Goal: Task Accomplishment & Management: Manage account settings

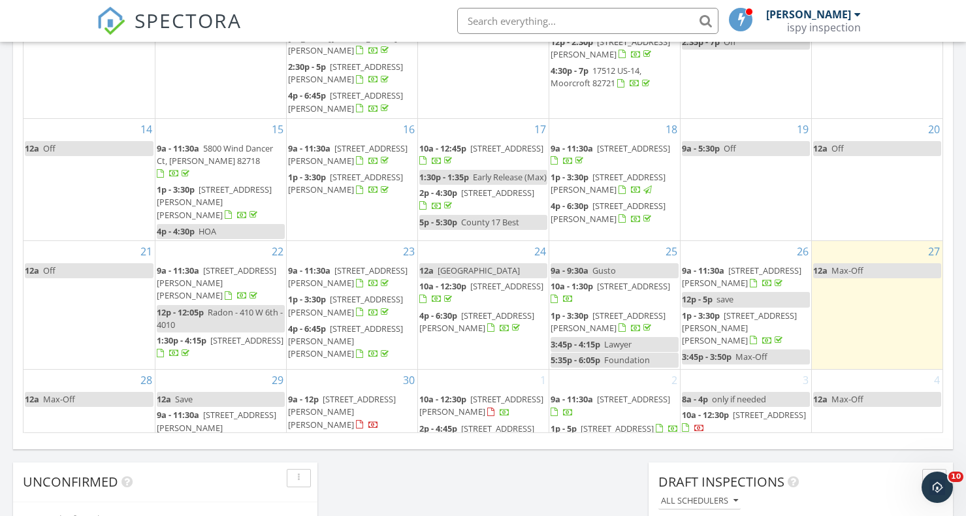
scroll to position [1190, 967]
click at [112, 17] on img at bounding box center [111, 21] width 29 height 29
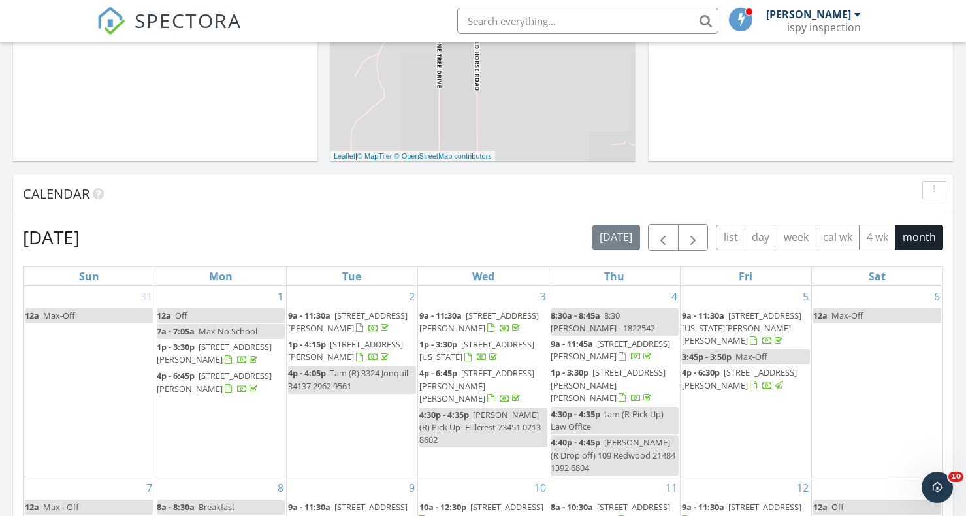
scroll to position [401, 0]
click at [697, 237] on span "button" at bounding box center [693, 237] width 16 height 16
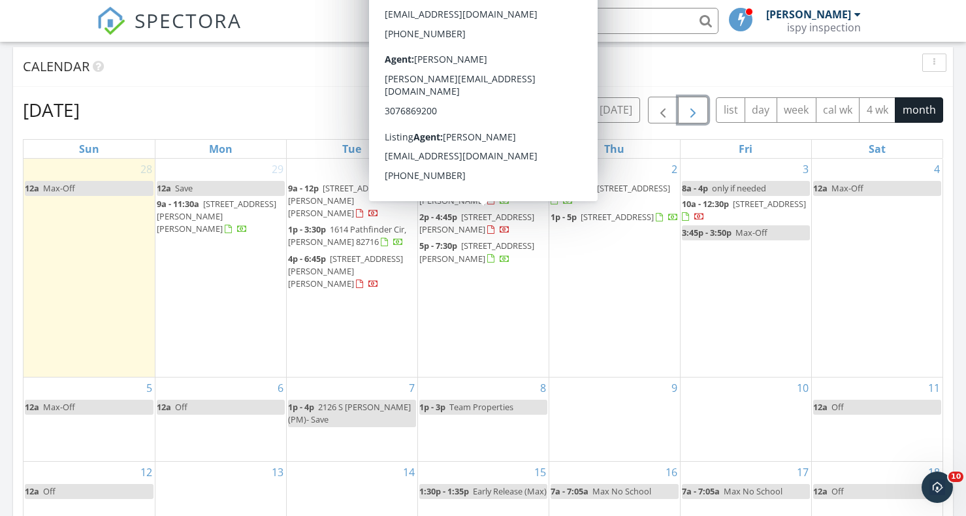
scroll to position [533, 0]
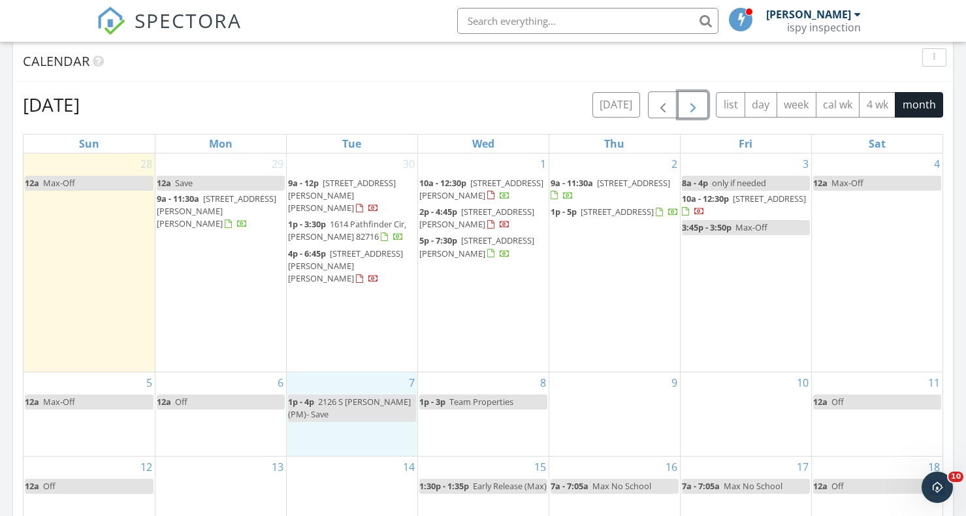
click at [342, 372] on div "7 1p - 4p 2126 S Douglas (PM)- Save" at bounding box center [352, 413] width 131 height 83
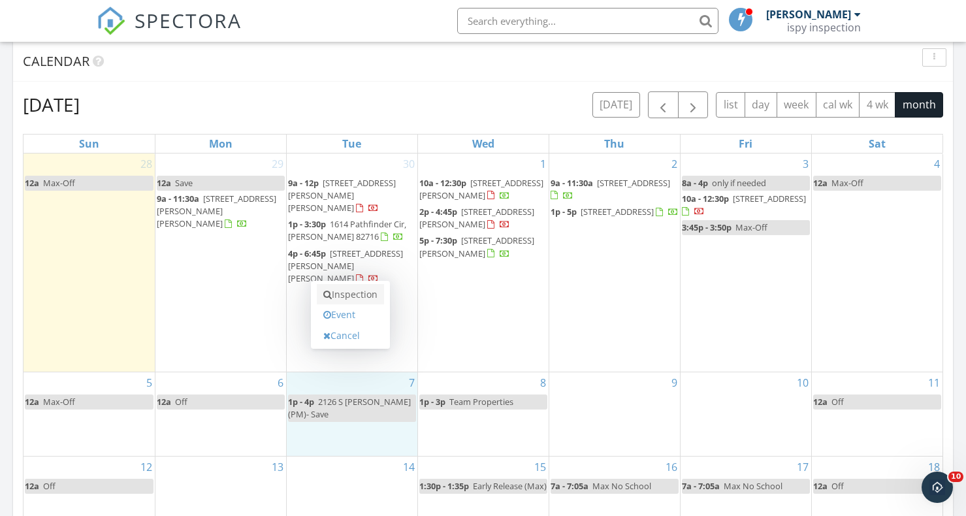
click at [362, 291] on link "Inspection" at bounding box center [350, 294] width 67 height 21
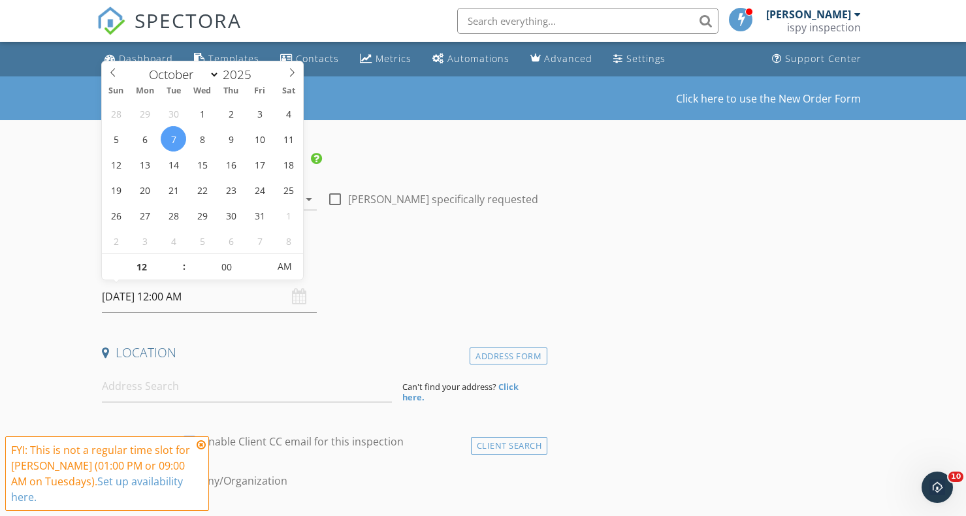
click at [145, 303] on input "10/07/2025 12:00 AM" at bounding box center [209, 297] width 215 height 32
type input "11"
type input "10/07/2025 11:00 PM"
click at [178, 277] on span at bounding box center [177, 273] width 9 height 13
type input "10"
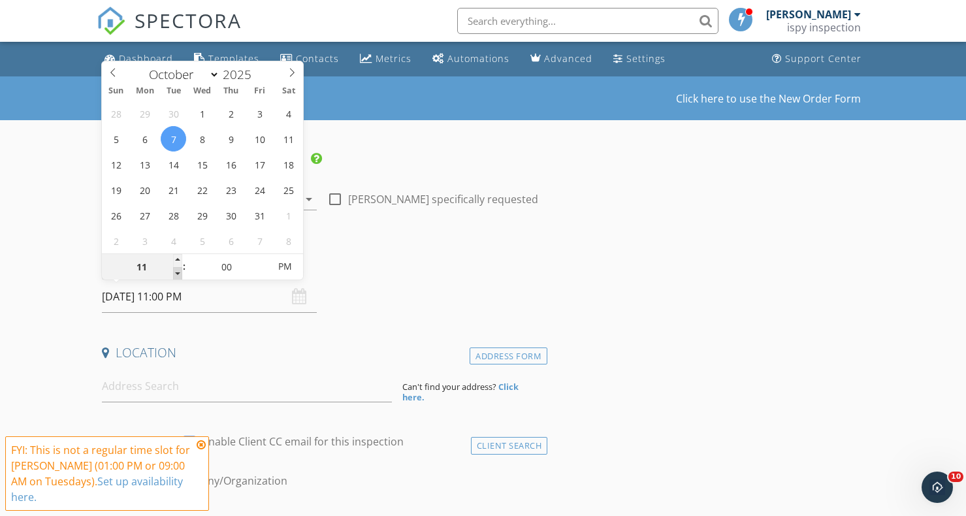
type input "10/07/2025 10:00 PM"
click at [178, 277] on span at bounding box center [177, 273] width 9 height 13
type input "09"
click at [178, 277] on span at bounding box center [177, 273] width 9 height 13
type input "10/07/2025 9:00 AM"
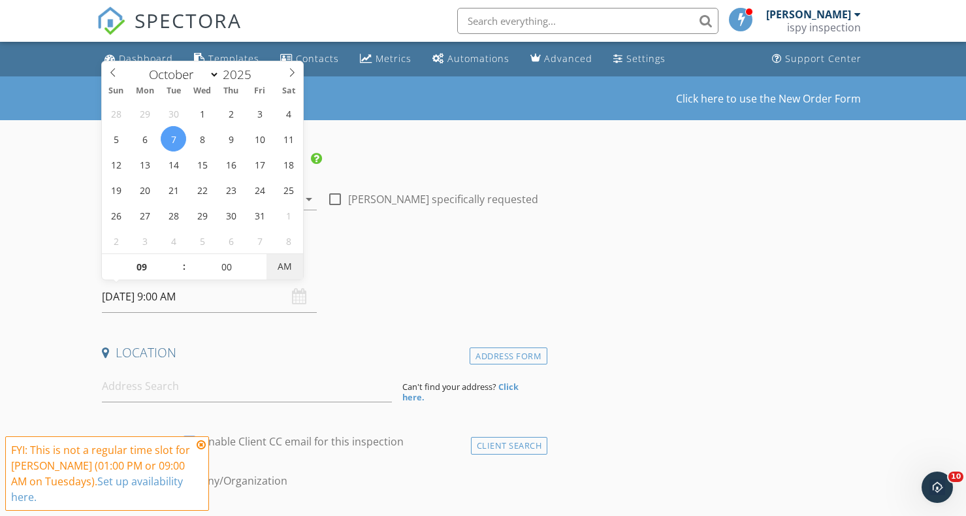
click at [277, 270] on span "AM" at bounding box center [285, 267] width 36 height 26
click at [218, 391] on input at bounding box center [247, 386] width 290 height 32
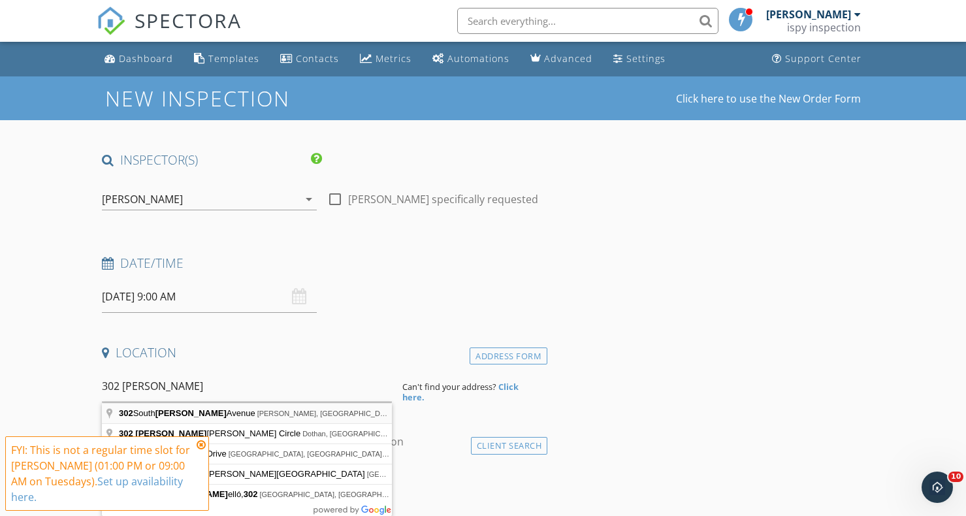
type input "302 South Ross Avenue, Gillette, WY, USA"
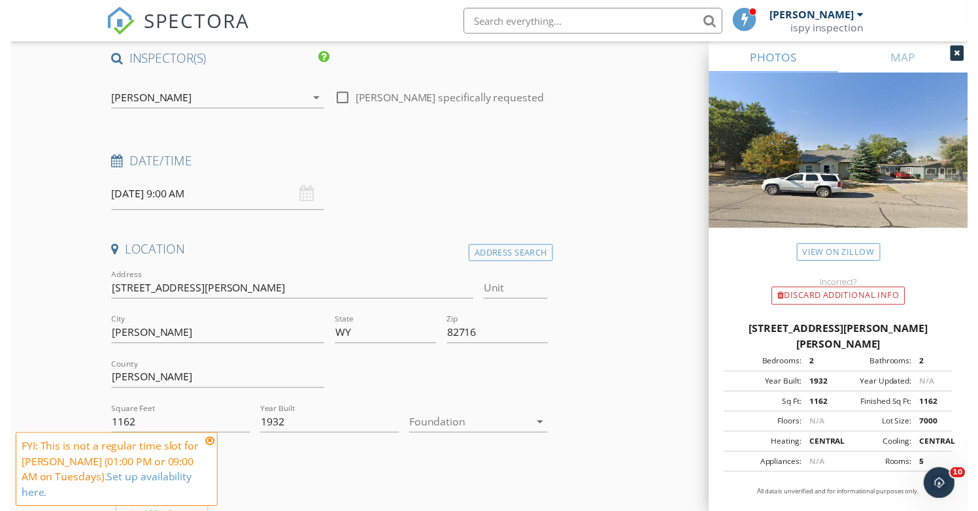
scroll to position [103, 0]
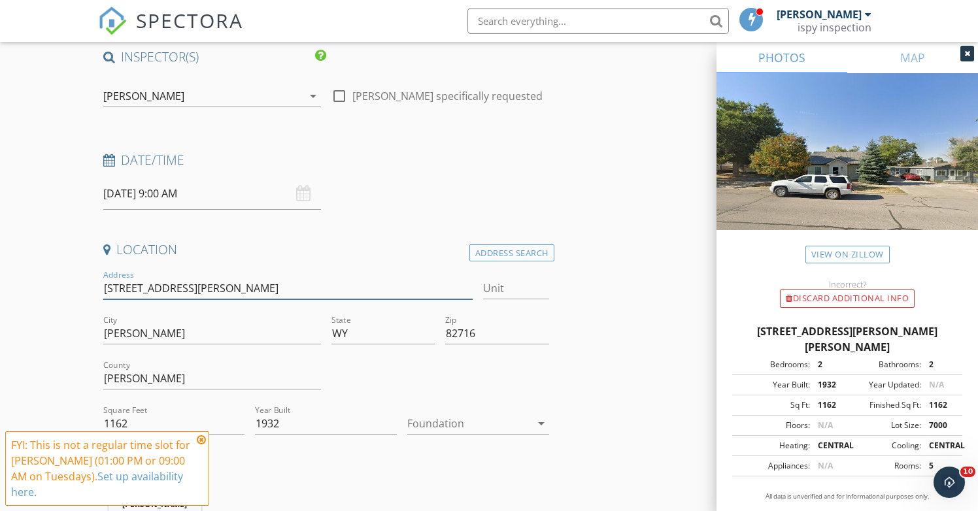
drag, startPoint x: 189, startPoint y: 293, endPoint x: 47, endPoint y: 293, distance: 141.8
click at [108, 287] on input "302 S Ross Ave" at bounding box center [288, 289] width 370 height 22
type input "502 S Ross Ave"
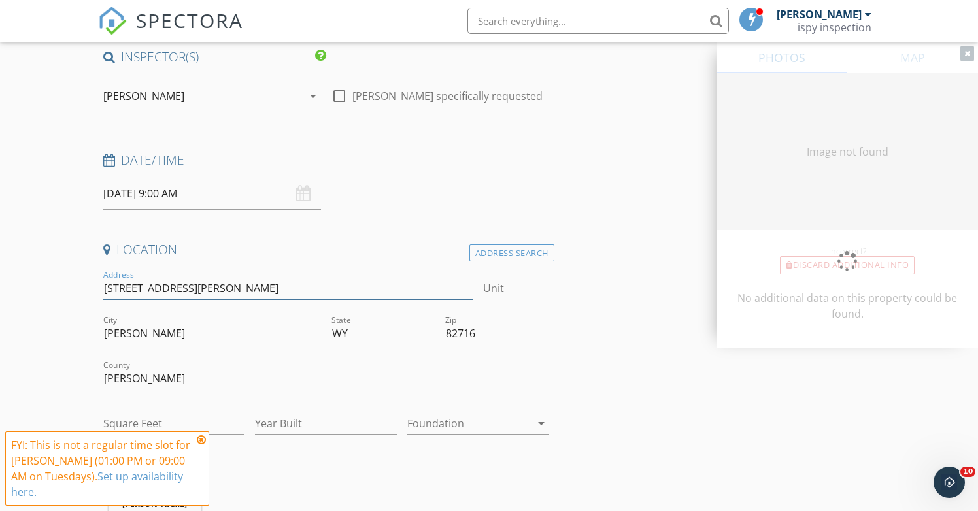
type input "2925"
type input "1920"
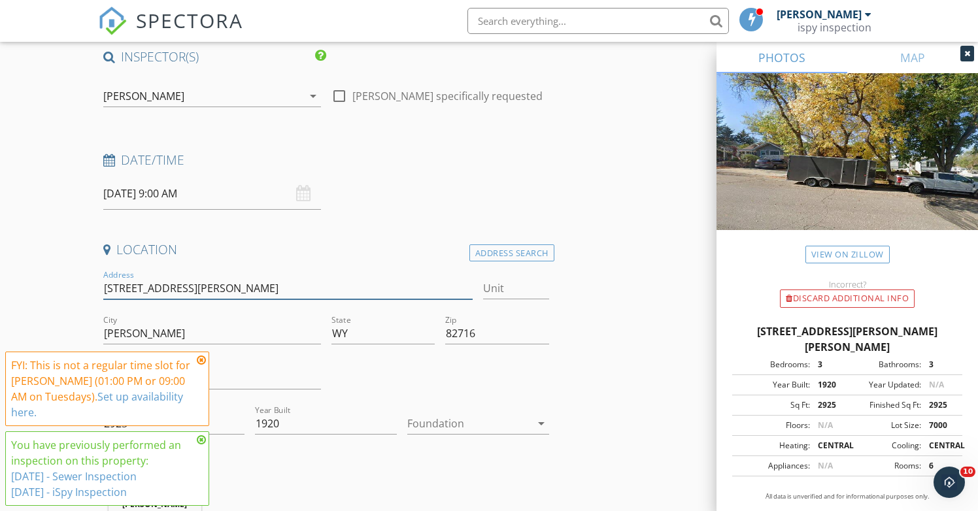
drag, startPoint x: 188, startPoint y: 289, endPoint x: 78, endPoint y: 289, distance: 109.1
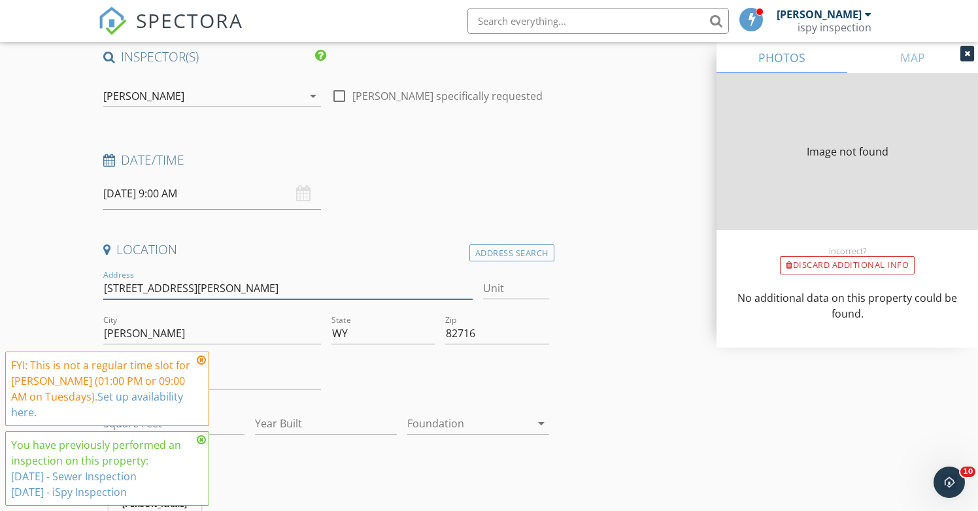
type input "2925"
type input "1920"
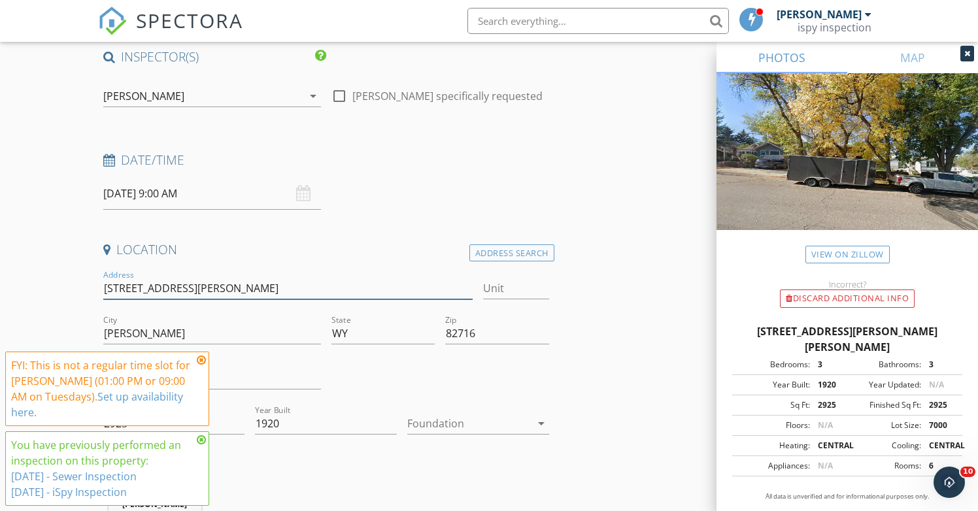
type input "502 S Ross Ave"
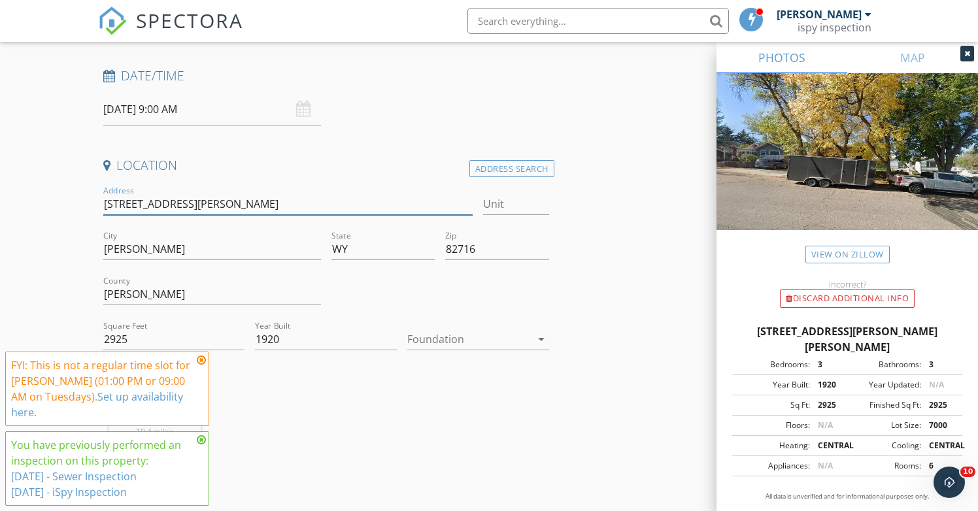
scroll to position [193, 0]
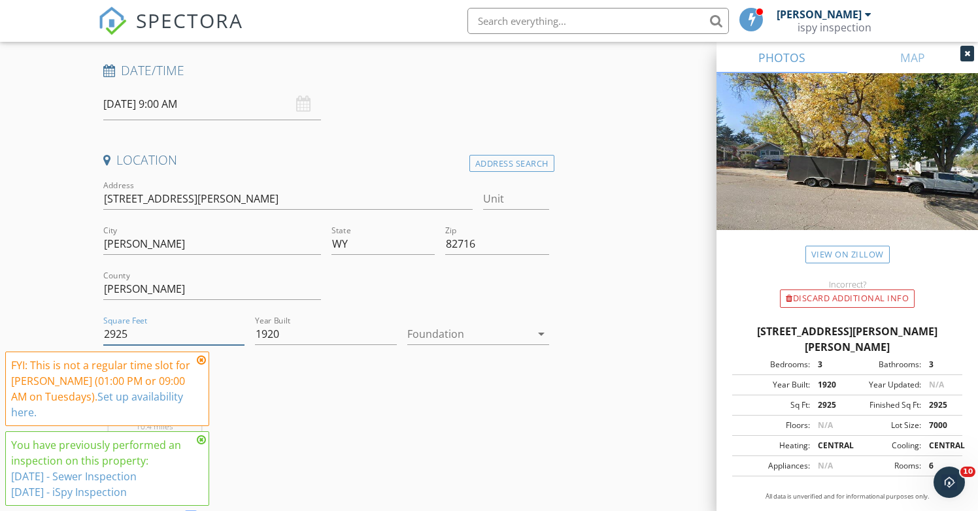
drag, startPoint x: 123, startPoint y: 335, endPoint x: 42, endPoint y: 329, distance: 81.2
click at [484, 337] on div at bounding box center [468, 333] width 123 height 21
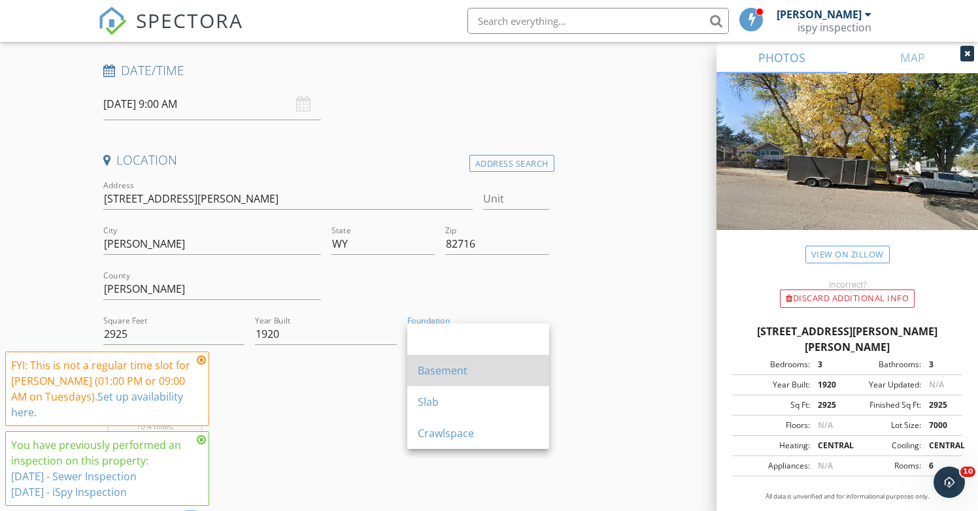
click at [469, 359] on div "Basement" at bounding box center [478, 370] width 121 height 31
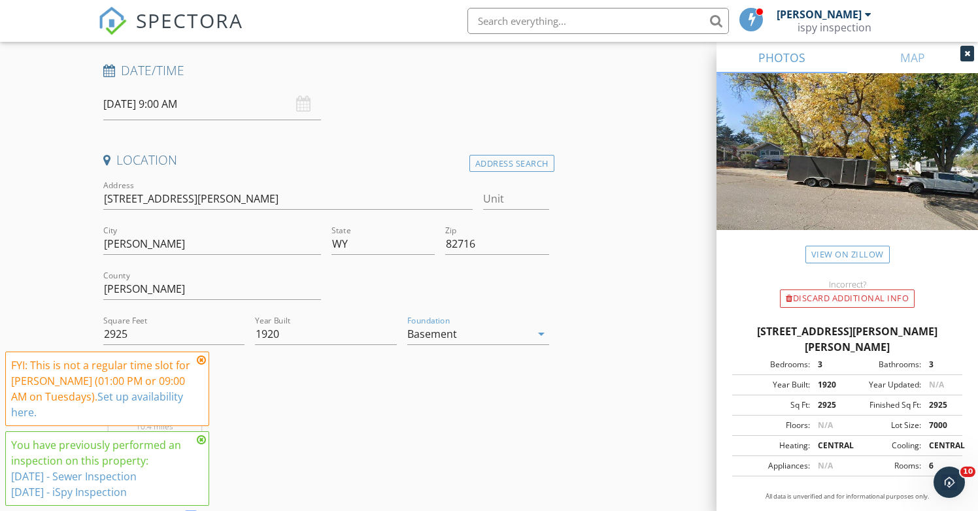
click at [399, 382] on div "Jeremy Torrez 10.4 miles (16 minutes)" at bounding box center [326, 423] width 456 height 108
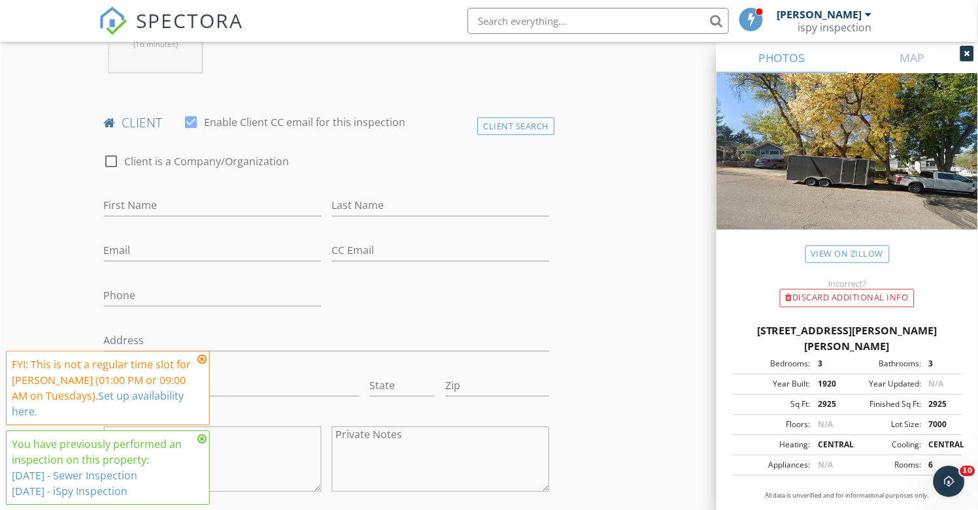
scroll to position [588, 0]
click at [517, 123] on div "Client Search" at bounding box center [515, 125] width 77 height 18
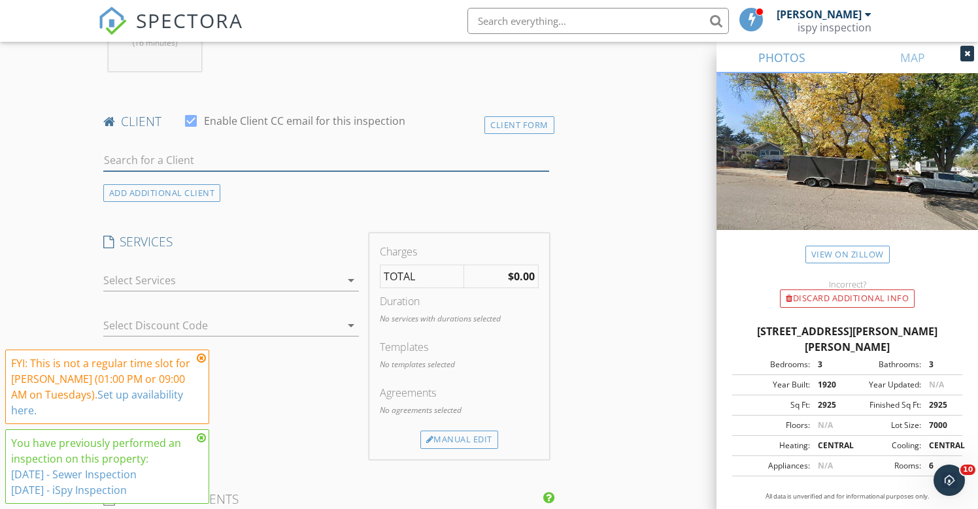
click at [296, 158] on input "text" at bounding box center [326, 161] width 446 height 22
type input "mystie"
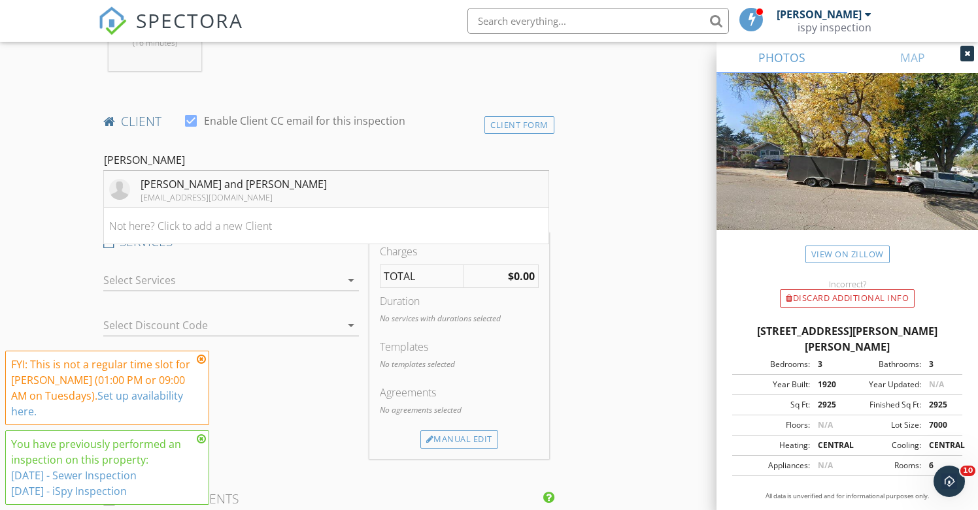
click at [303, 184] on li "Christophere and Mystie Thomas mystiet1@gmail.com" at bounding box center [326, 189] width 444 height 37
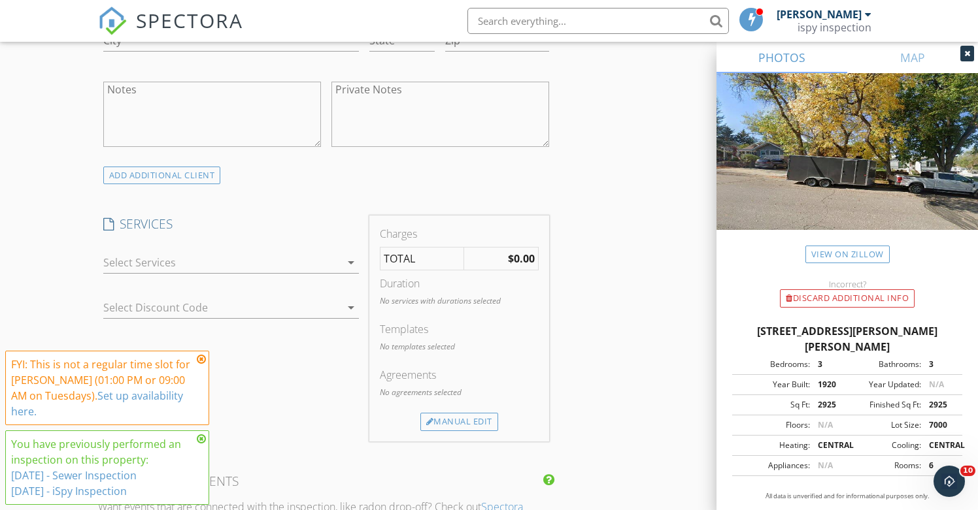
scroll to position [934, 0]
click at [261, 257] on div at bounding box center [221, 260] width 237 height 21
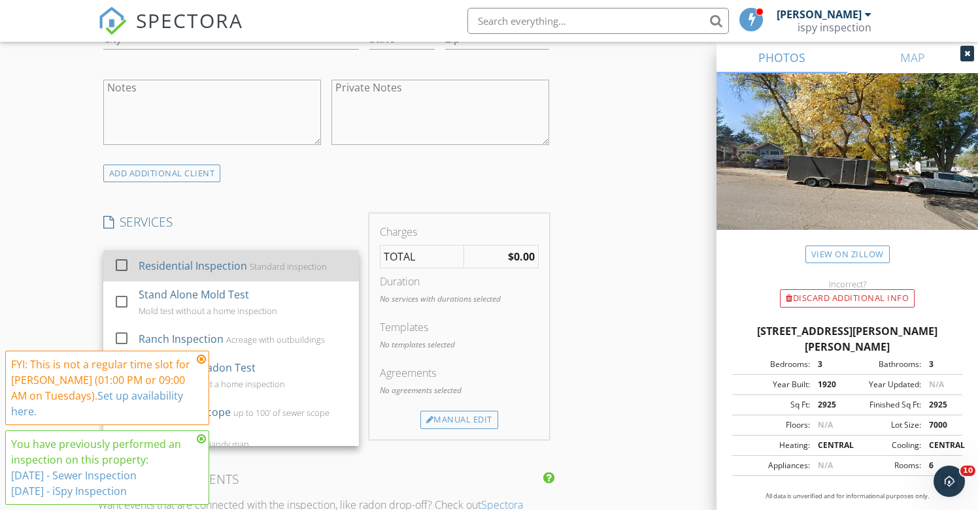
click at [261, 260] on div "Residential Inspection Standard inspection" at bounding box center [244, 266] width 210 height 26
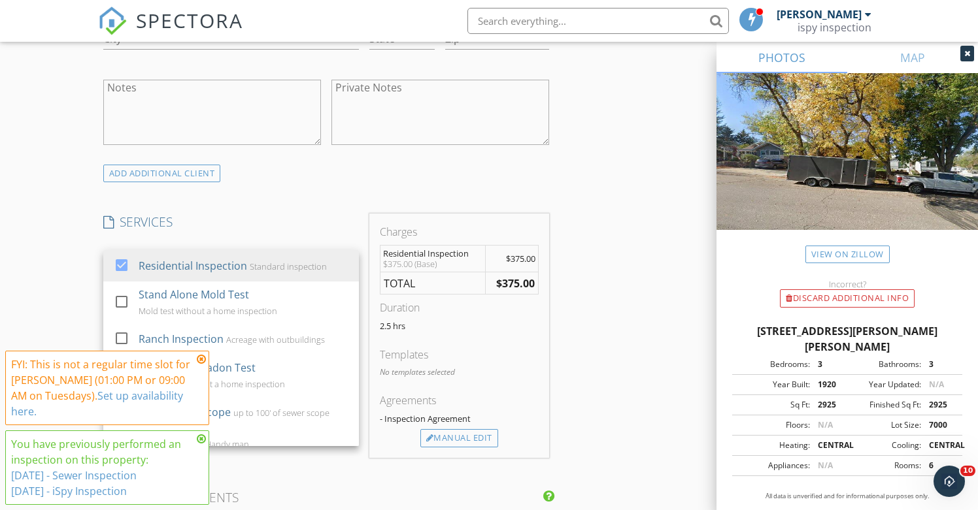
click at [278, 211] on div "INSPECTOR(S) check_box Jeremy Torrez PRIMARY Jeremy Torrez arrow_drop_down chec…" at bounding box center [326, 276] width 456 height 2118
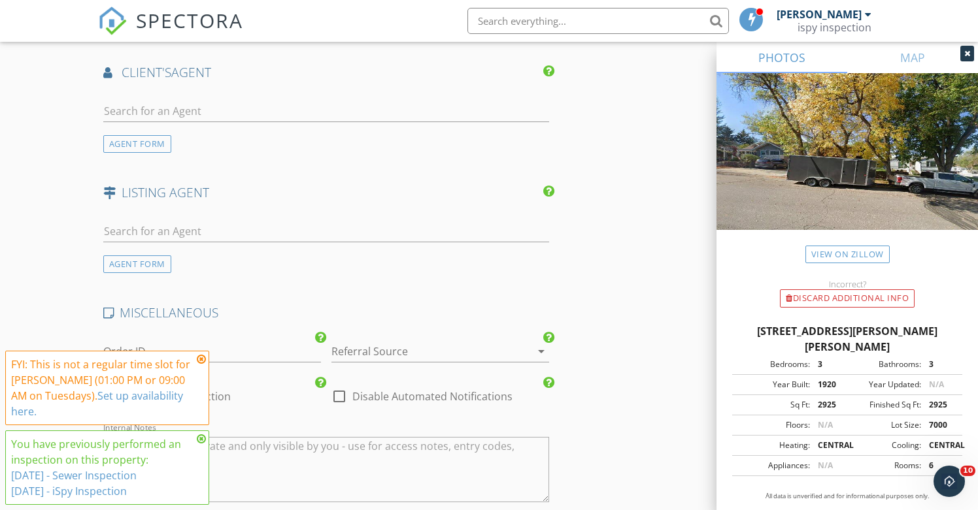
scroll to position [1609, 0]
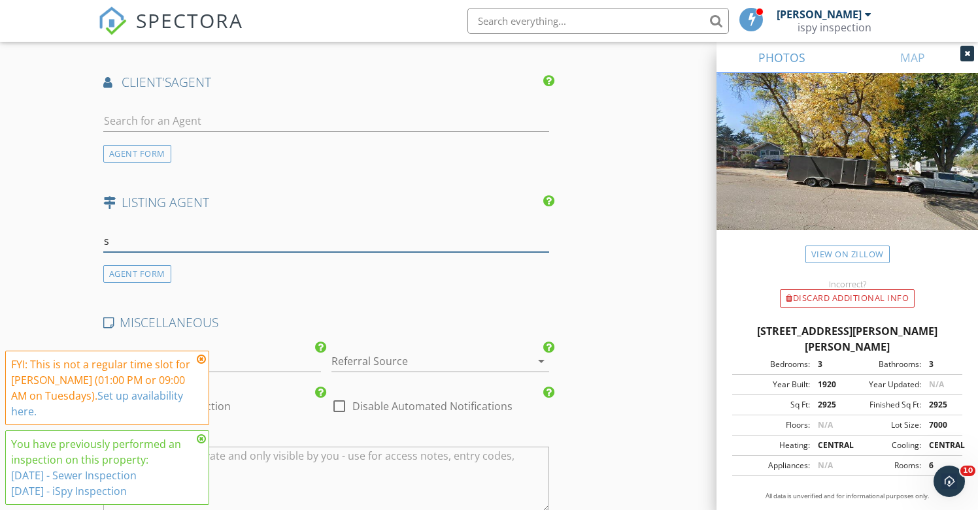
click at [182, 235] on input "s" at bounding box center [326, 242] width 446 height 22
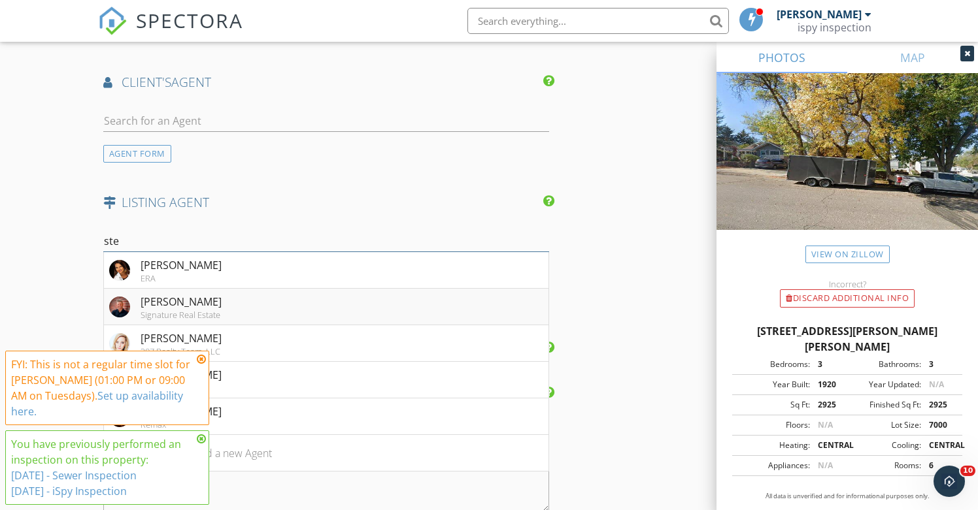
type input "ste"
click at [321, 300] on li "Steven Laakso Signature Real Estate" at bounding box center [326, 307] width 444 height 37
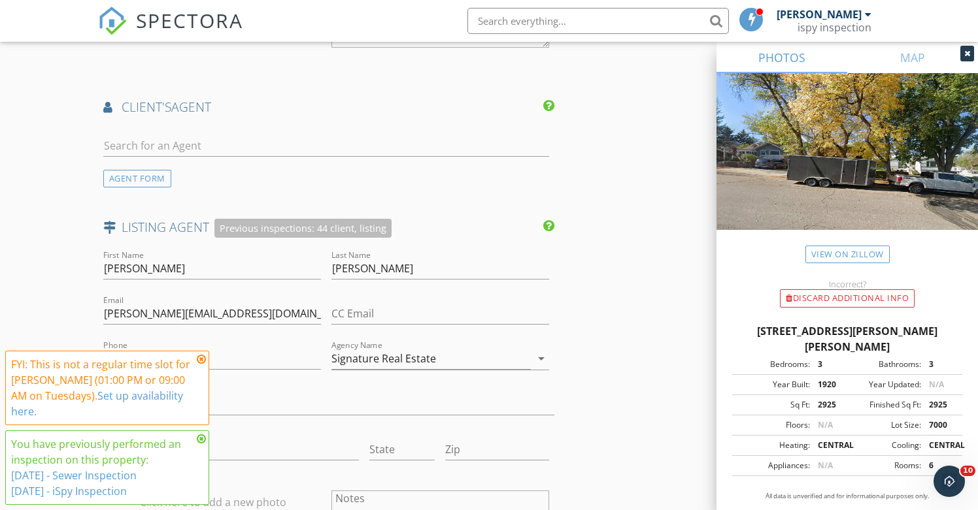
scroll to position [1570, 0]
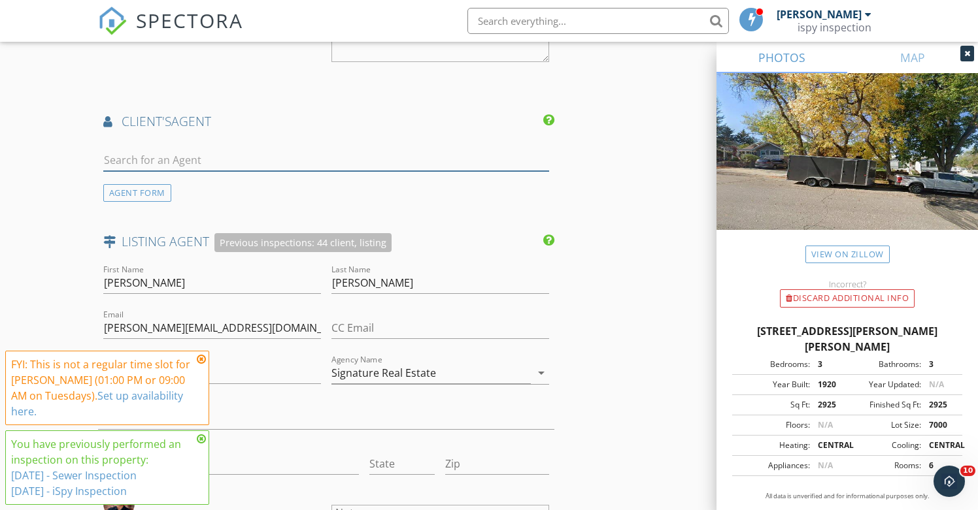
click at [210, 163] on input "text" at bounding box center [326, 161] width 446 height 22
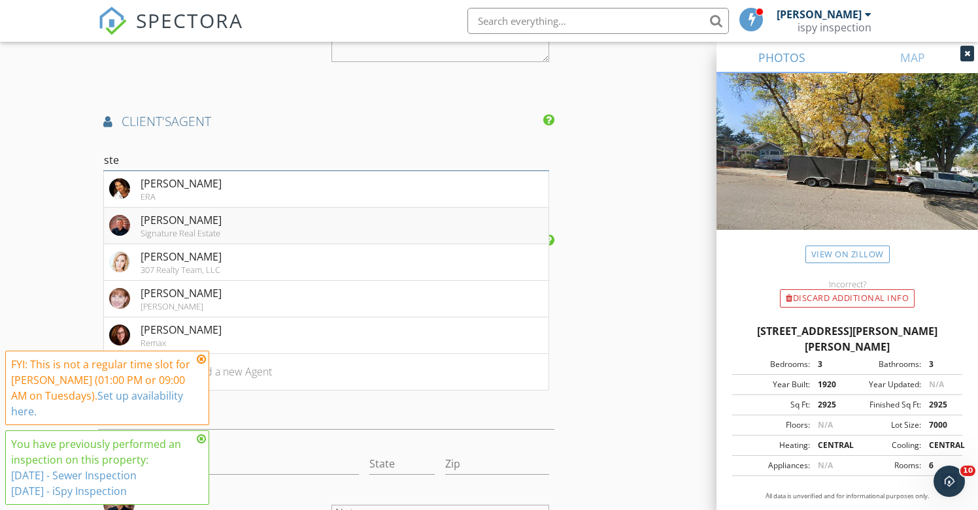
type input "ste"
click at [151, 220] on div "Steven Laakso" at bounding box center [180, 220] width 81 height 16
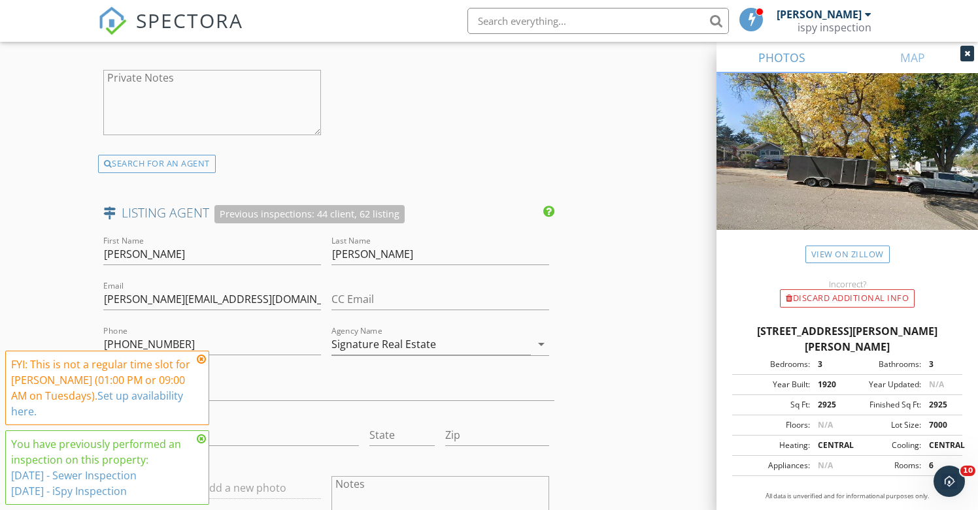
scroll to position [2011, 0]
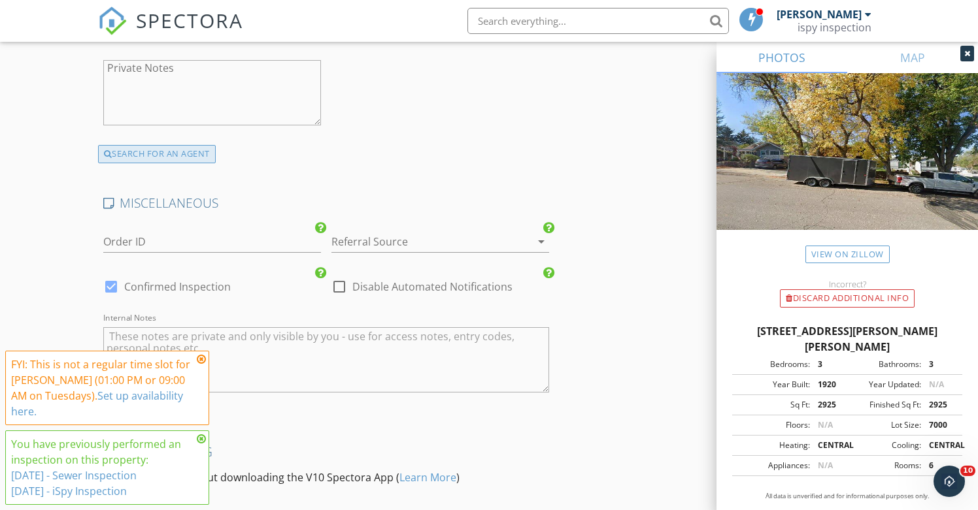
click at [180, 154] on div "SEARCH FOR AN AGENT" at bounding box center [157, 154] width 118 height 18
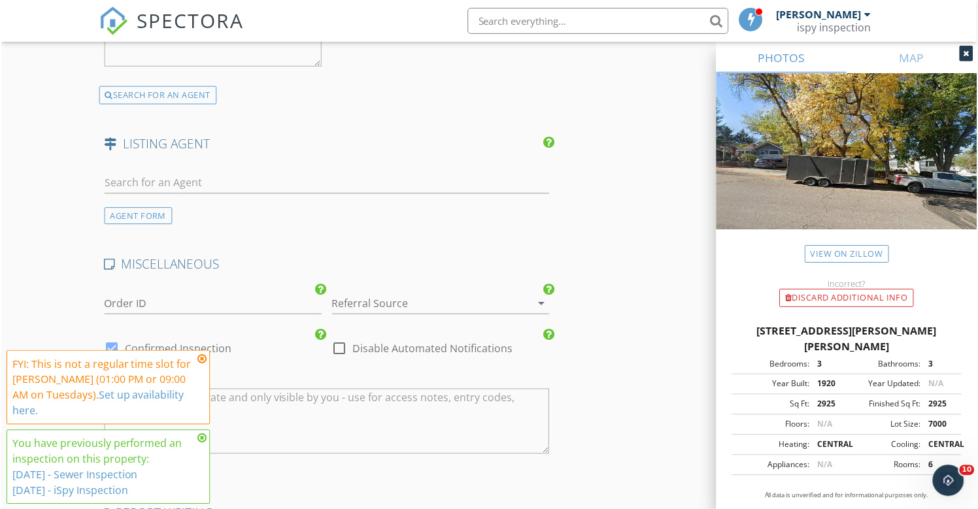
scroll to position [2054, 0]
click at [174, 170] on div at bounding box center [326, 186] width 446 height 42
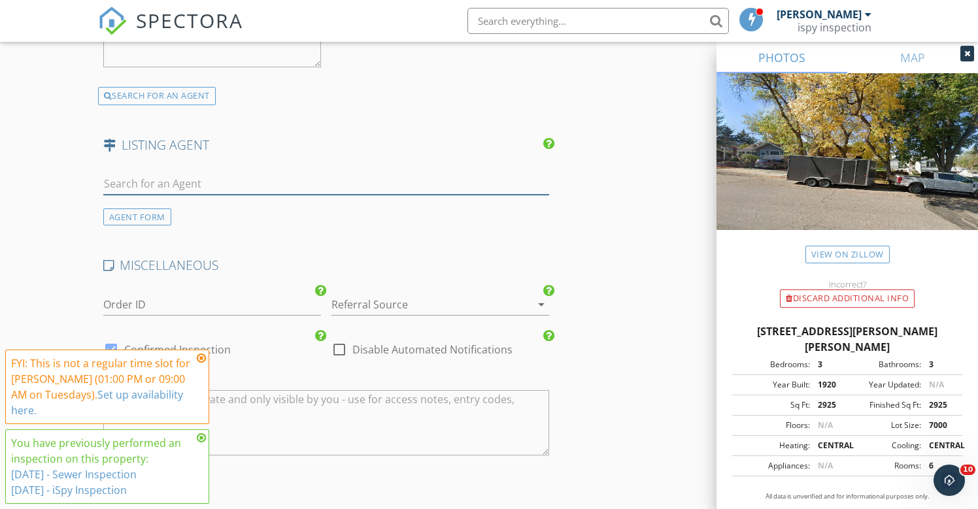
click at [185, 185] on input "text" at bounding box center [326, 184] width 446 height 22
paste input "Melody Estabrook"
type input "Melody Estabrook"
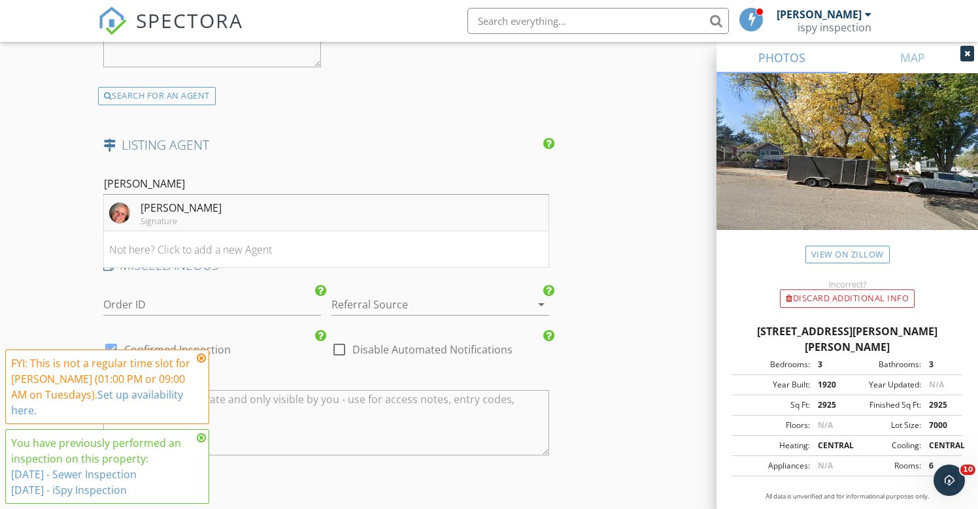
click at [184, 209] on div "Melody Estabrook" at bounding box center [180, 208] width 81 height 16
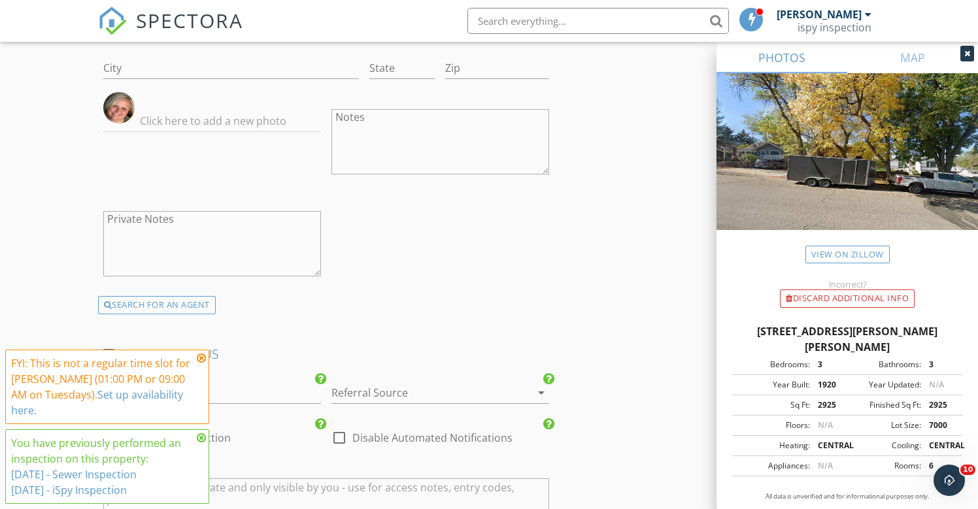
scroll to position [2364, 0]
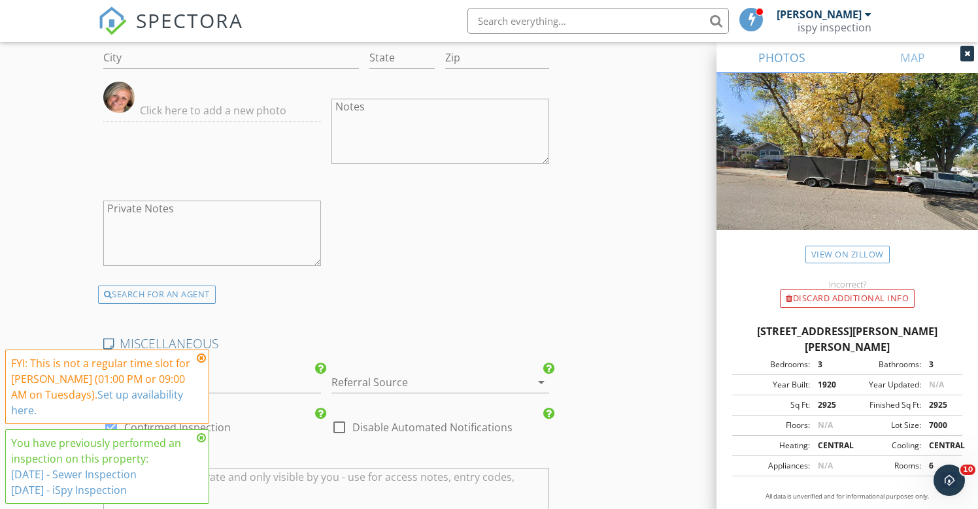
click at [425, 375] on div at bounding box center [421, 382] width 181 height 21
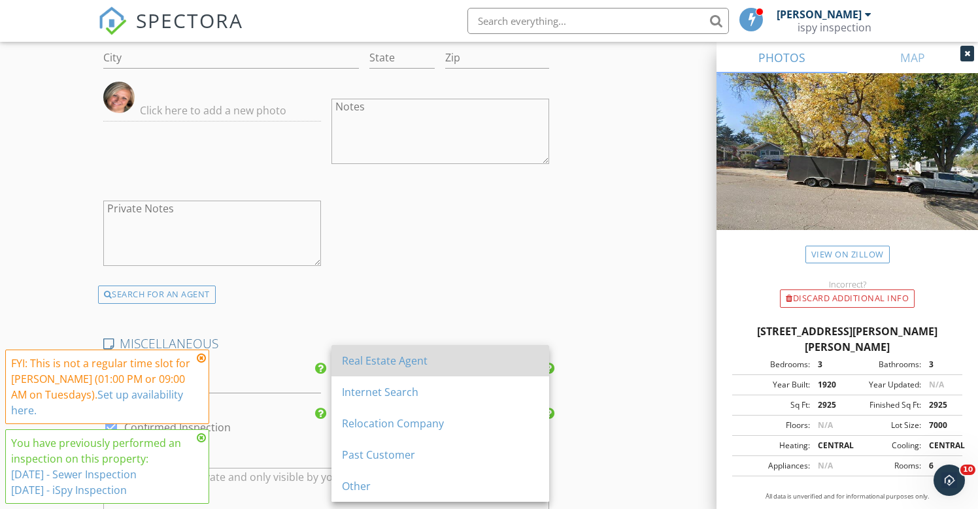
click at [423, 364] on div "Real Estate Agent" at bounding box center [440, 361] width 197 height 16
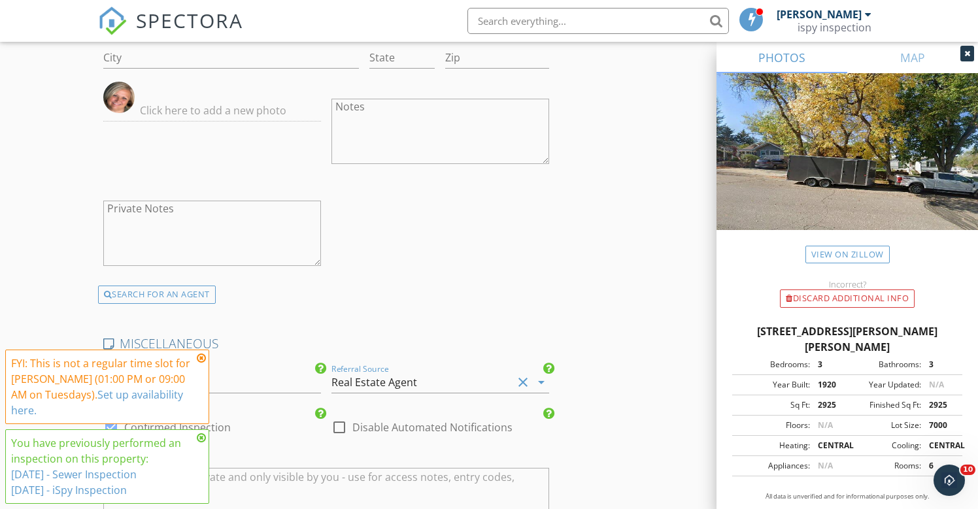
click at [481, 293] on div "First Name Melody Last Name Estabrook Email melody@signaturegroupwy.com CC Emai…" at bounding box center [326, 80] width 456 height 448
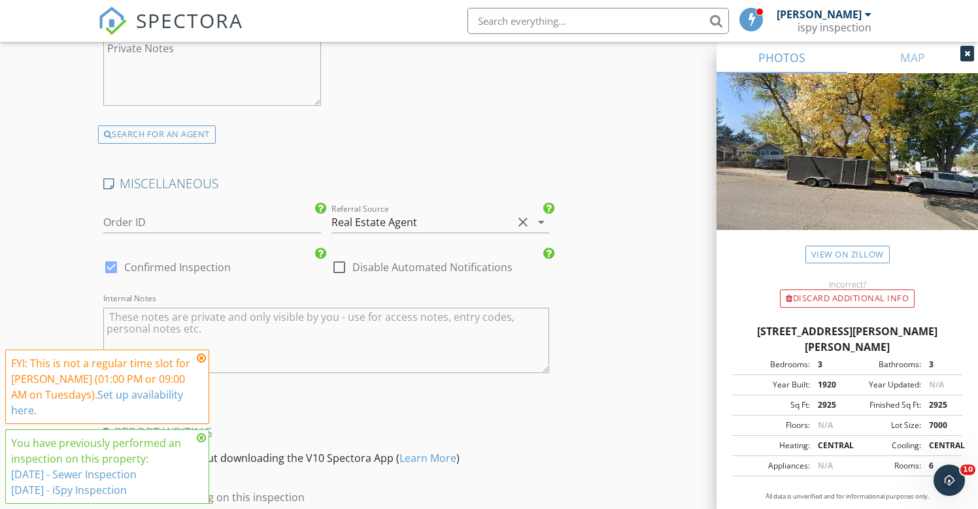
scroll to position [2642, 0]
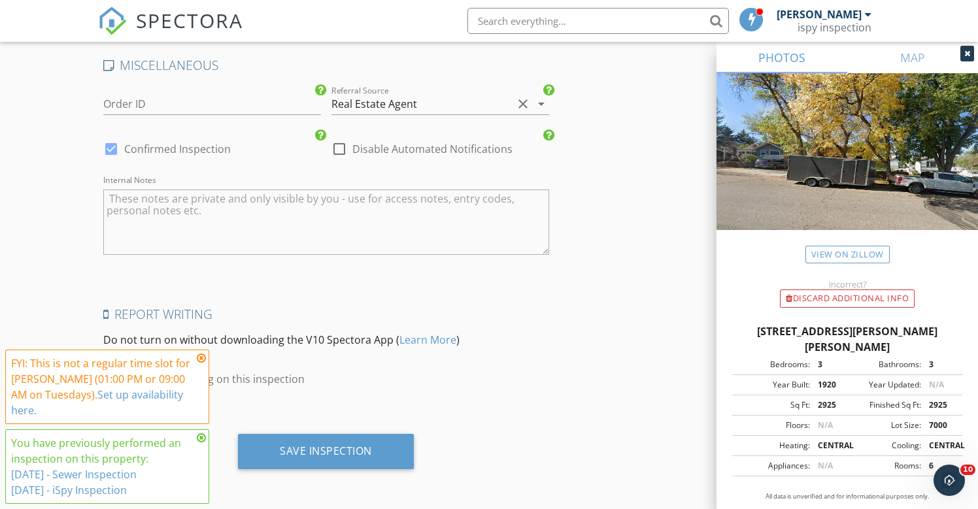
click at [312, 469] on div "Save Inspection" at bounding box center [326, 456] width 456 height 45
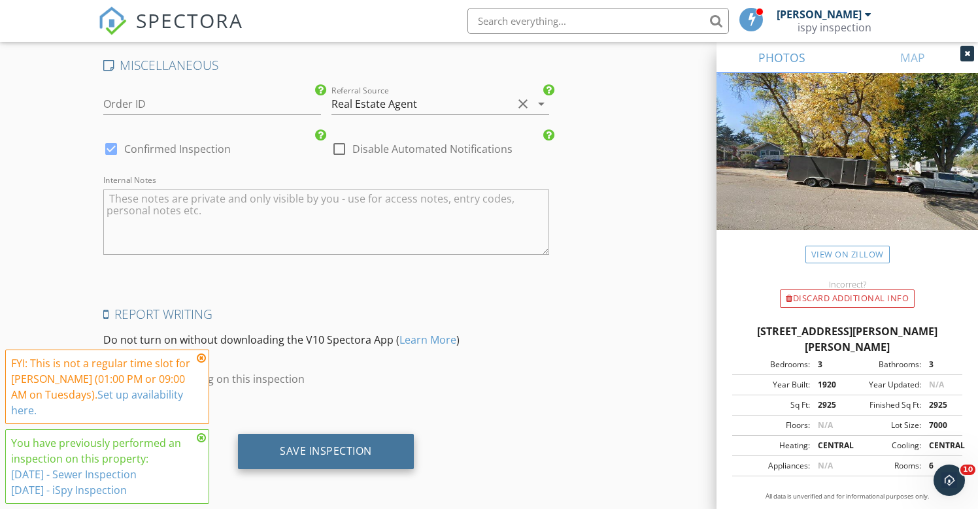
click at [316, 448] on div "Save Inspection" at bounding box center [326, 450] width 92 height 13
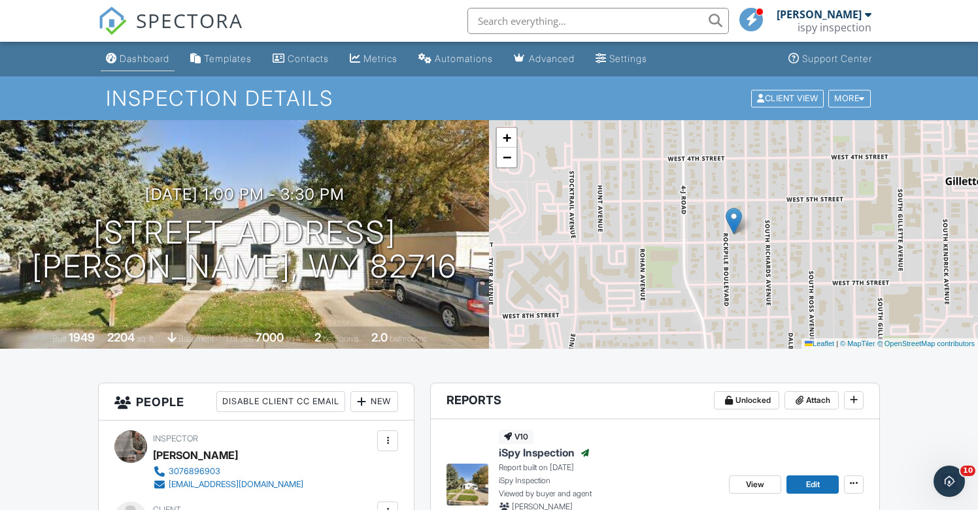
click at [126, 56] on div "Dashboard" at bounding box center [145, 58] width 50 height 11
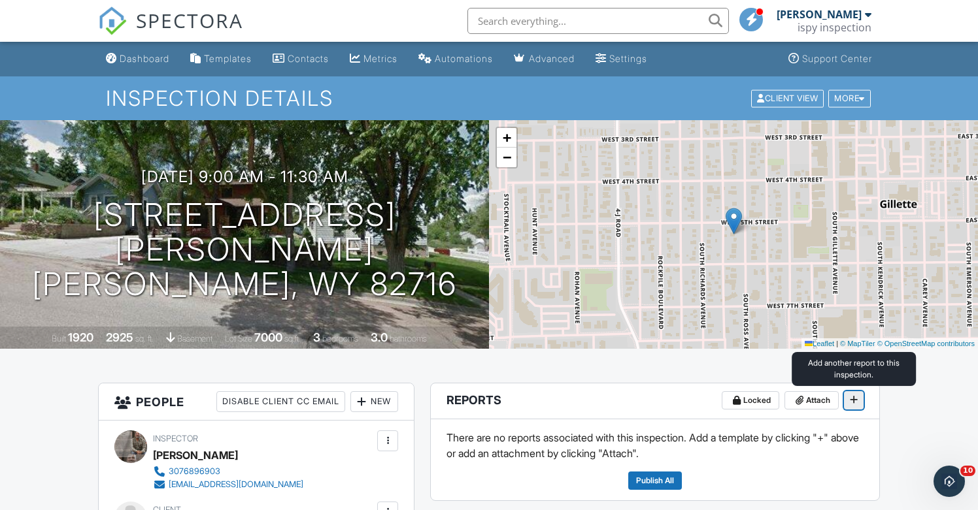
click at [858, 399] on span at bounding box center [853, 399] width 13 height 13
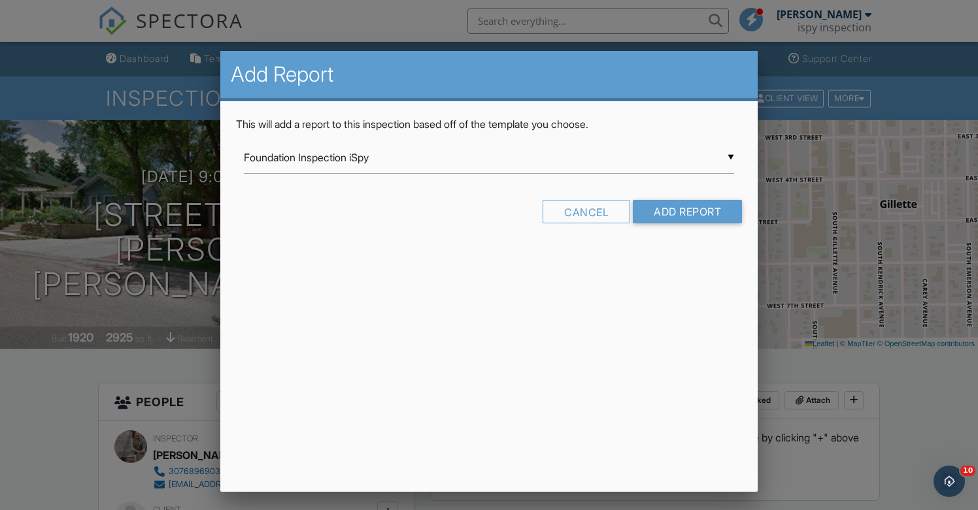
click at [461, 172] on div "▼ Foundation Inspection iSpy Foundation Inspection iSpy InterNACHI Commercial T…" at bounding box center [489, 158] width 491 height 32
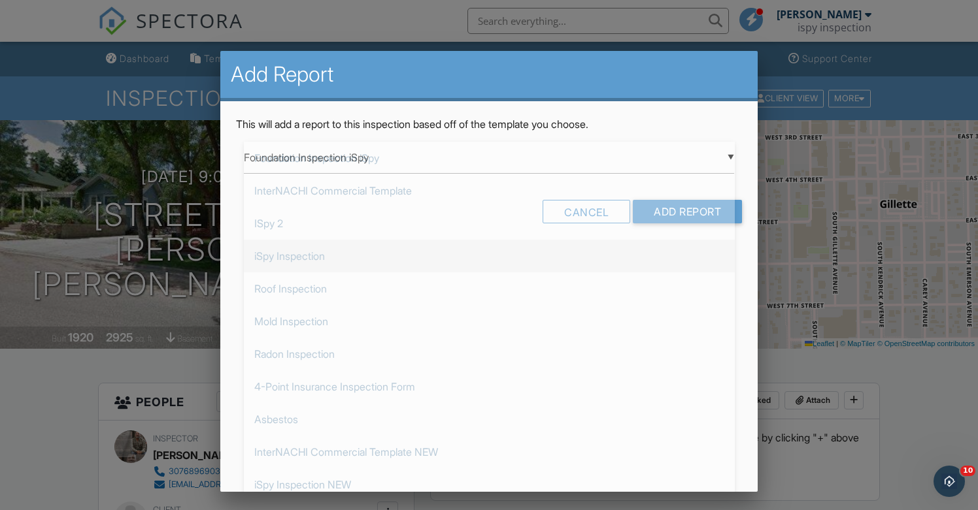
click at [293, 256] on span "iSpy Inspection" at bounding box center [489, 256] width 491 height 33
type input "iSpy Inspection"
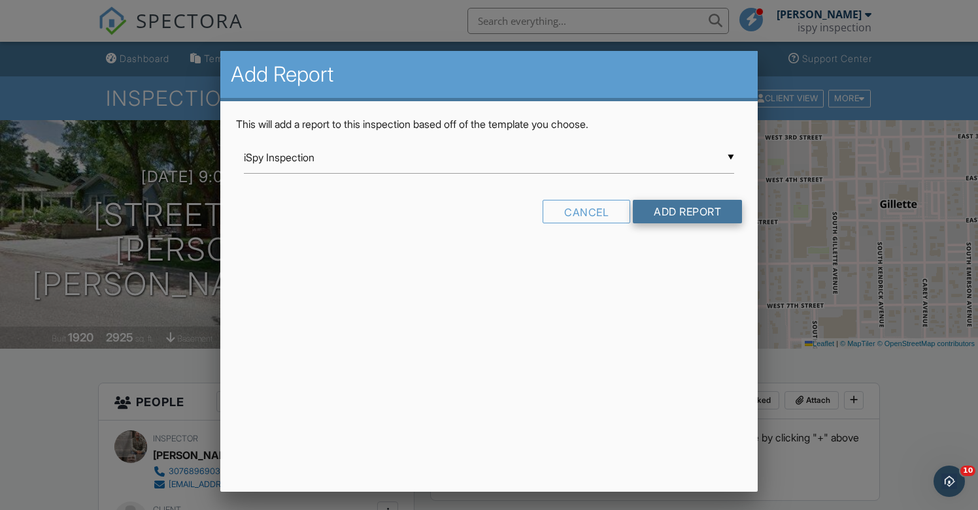
click at [701, 213] on input "Add Report" at bounding box center [687, 212] width 109 height 24
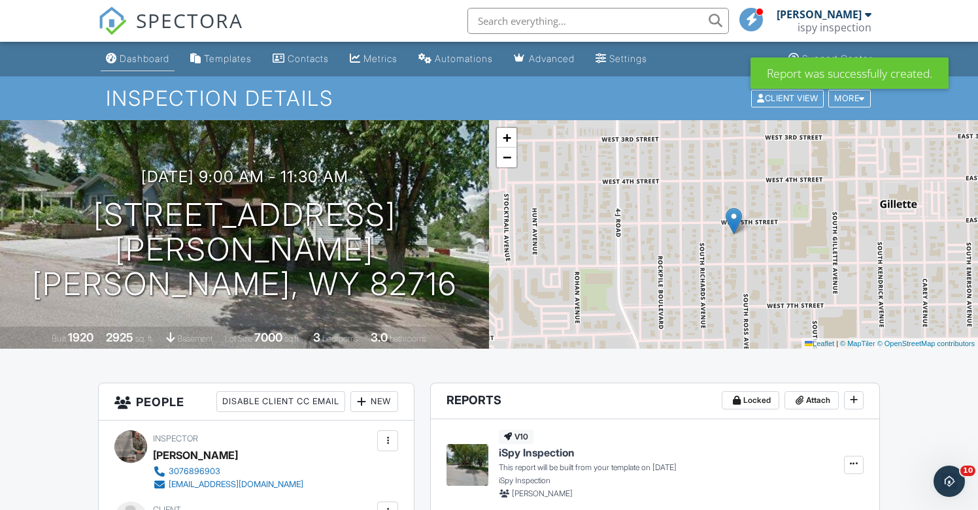
click at [147, 64] on div "Dashboard" at bounding box center [145, 58] width 50 height 11
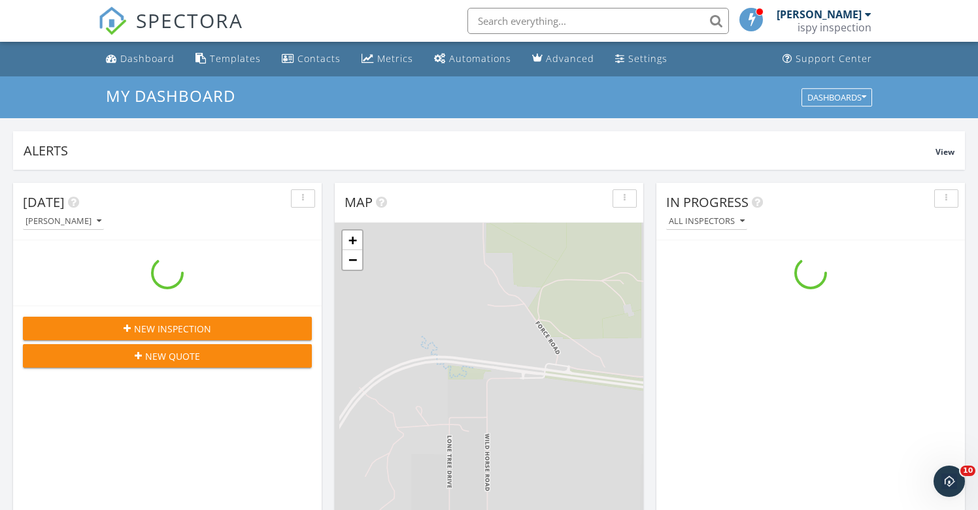
scroll to position [1190, 978]
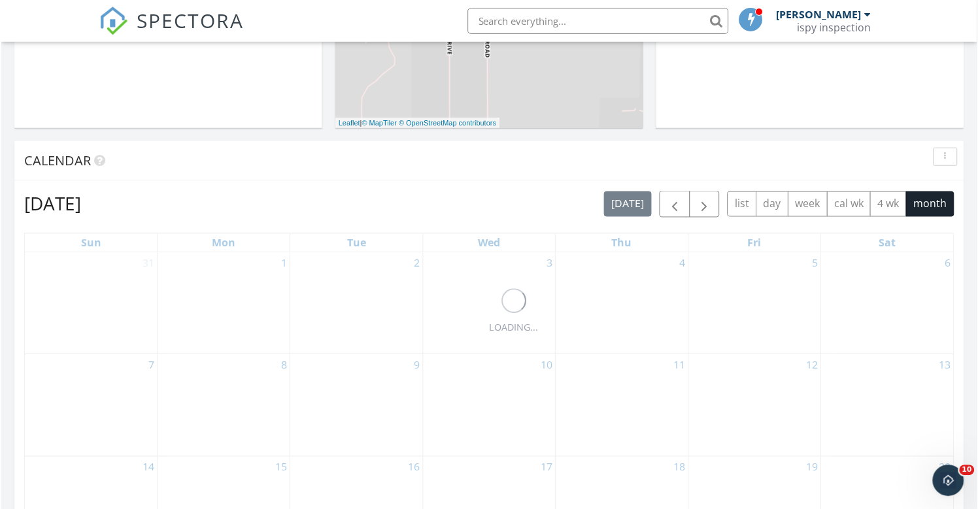
scroll to position [436, 0]
